Goal: Find specific page/section: Find specific page/section

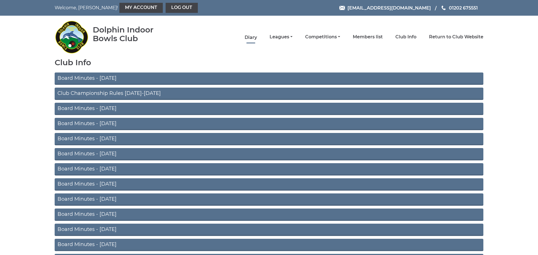
click at [254, 37] on link "Diary" at bounding box center [251, 37] width 12 height 6
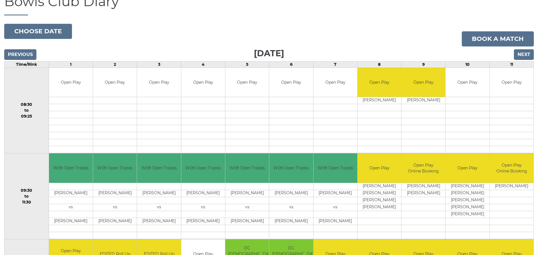
scroll to position [66, 0]
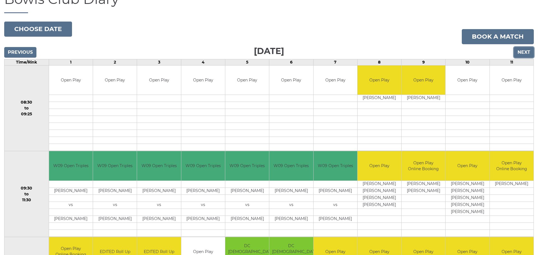
click at [524, 54] on input "Next" at bounding box center [524, 52] width 20 height 11
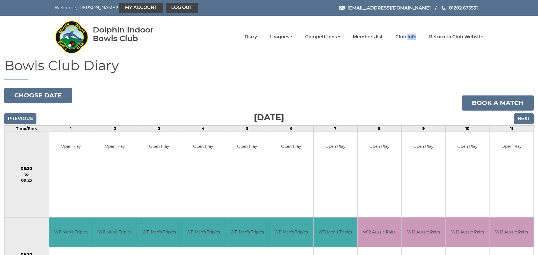
click at [414, 55] on div "Dolphin Indoor Bowls Club Diary Leagues Club leagues - Winter 2025/2026 Club le…" at bounding box center [268, 37] width 437 height 38
